Goal: Task Accomplishment & Management: Manage account settings

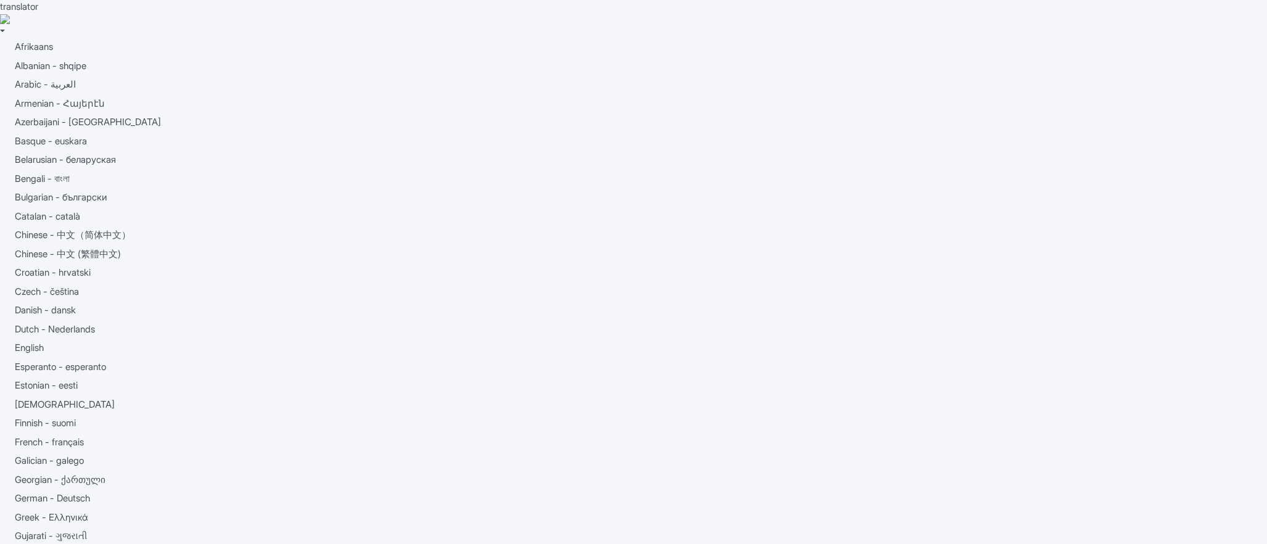
click at [0, 0] on link "My Products" at bounding box center [0, 0] width 0 height 0
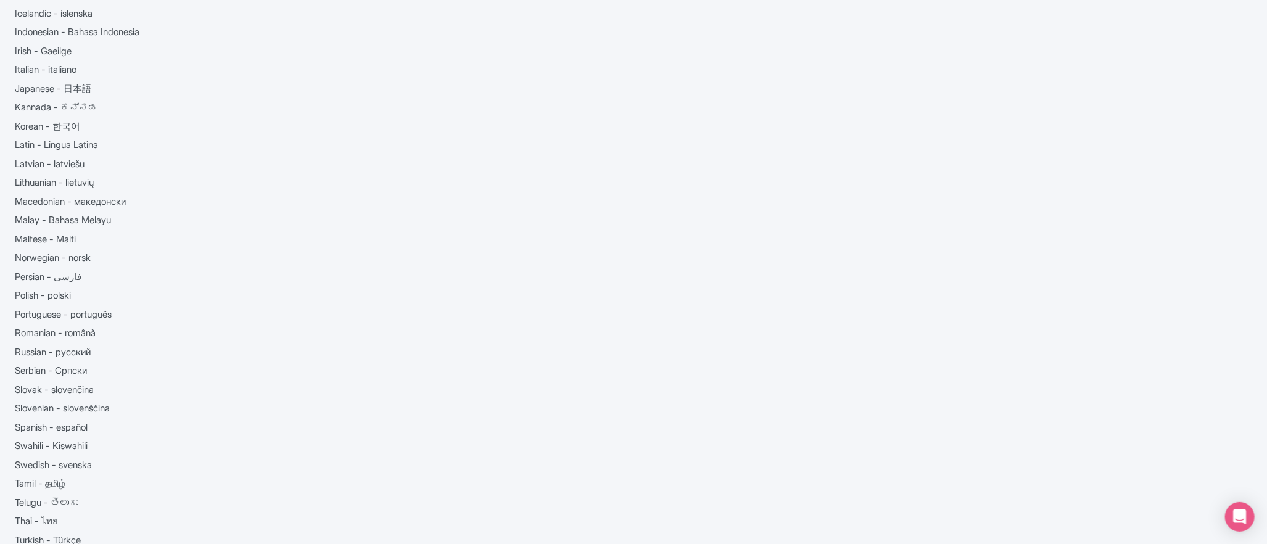
scroll to position [1044, 0]
